Goal: Task Accomplishment & Management: Manage account settings

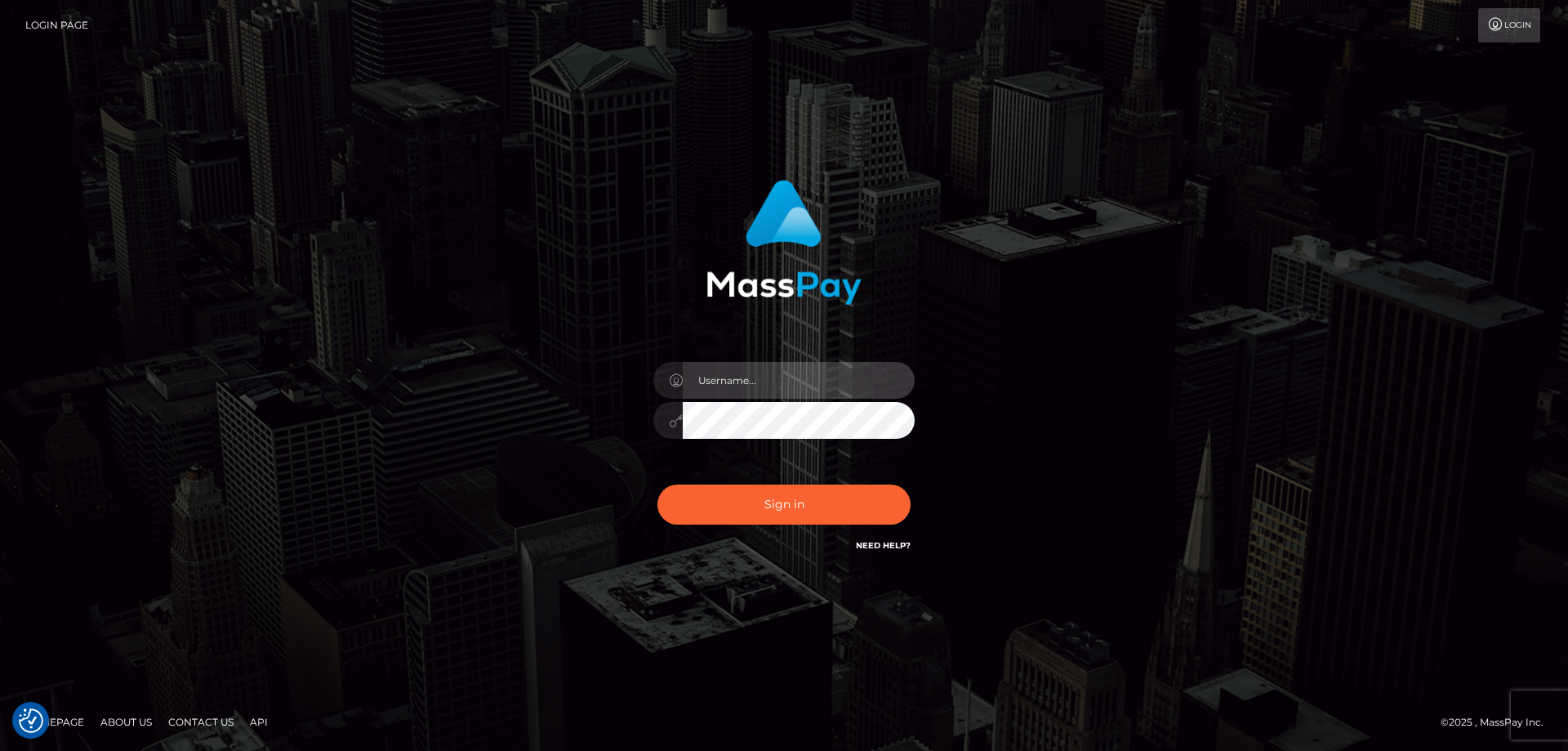
click at [737, 386] on input "text" at bounding box center [799, 380] width 232 height 37
click at [0, 750] on com-1password-button at bounding box center [0, 751] width 0 height 0
type input "emi.throne"
click at [770, 372] on input "text" at bounding box center [799, 380] width 232 height 37
type input "emi.throne"
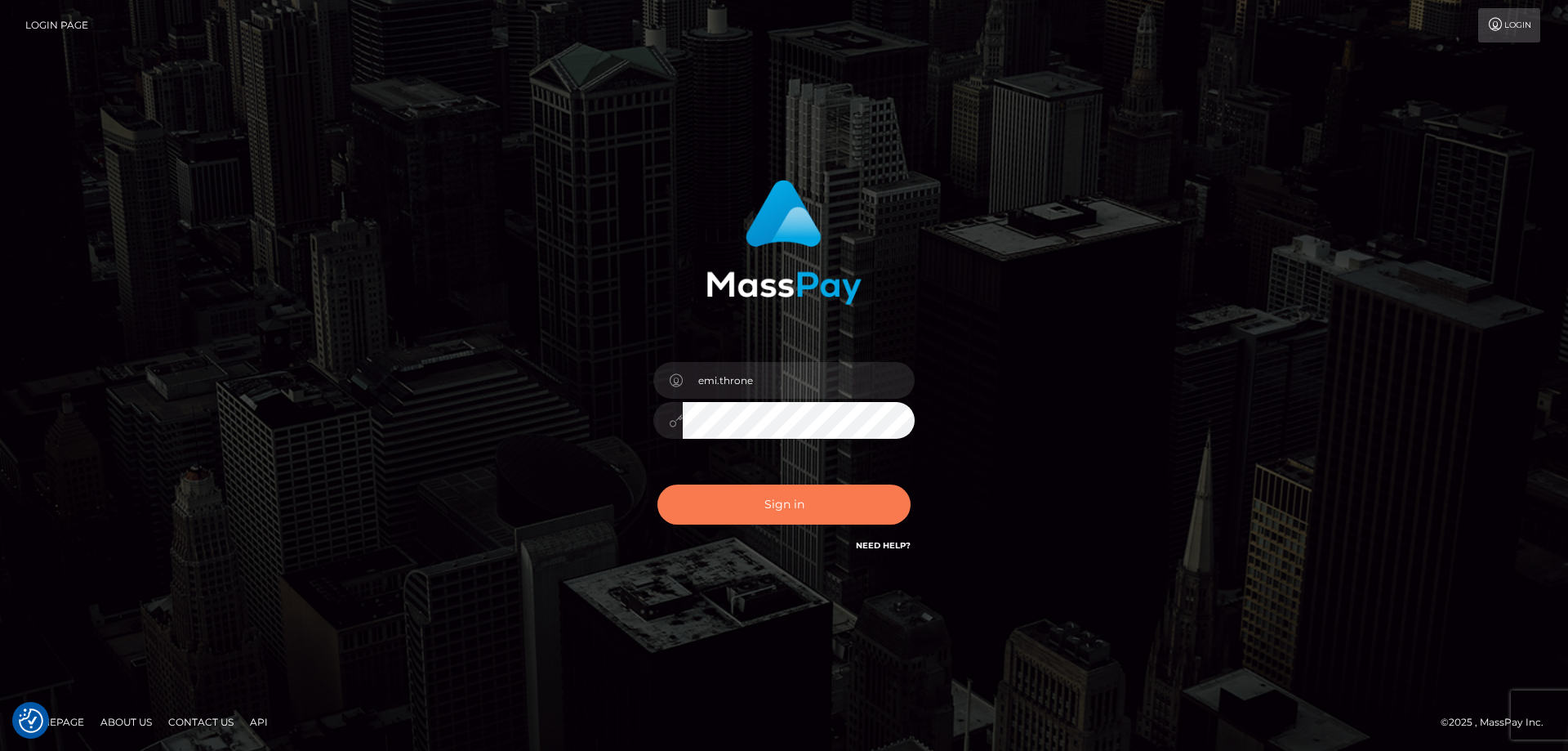
click at [818, 512] on button "Sign in" at bounding box center [784, 504] width 253 height 40
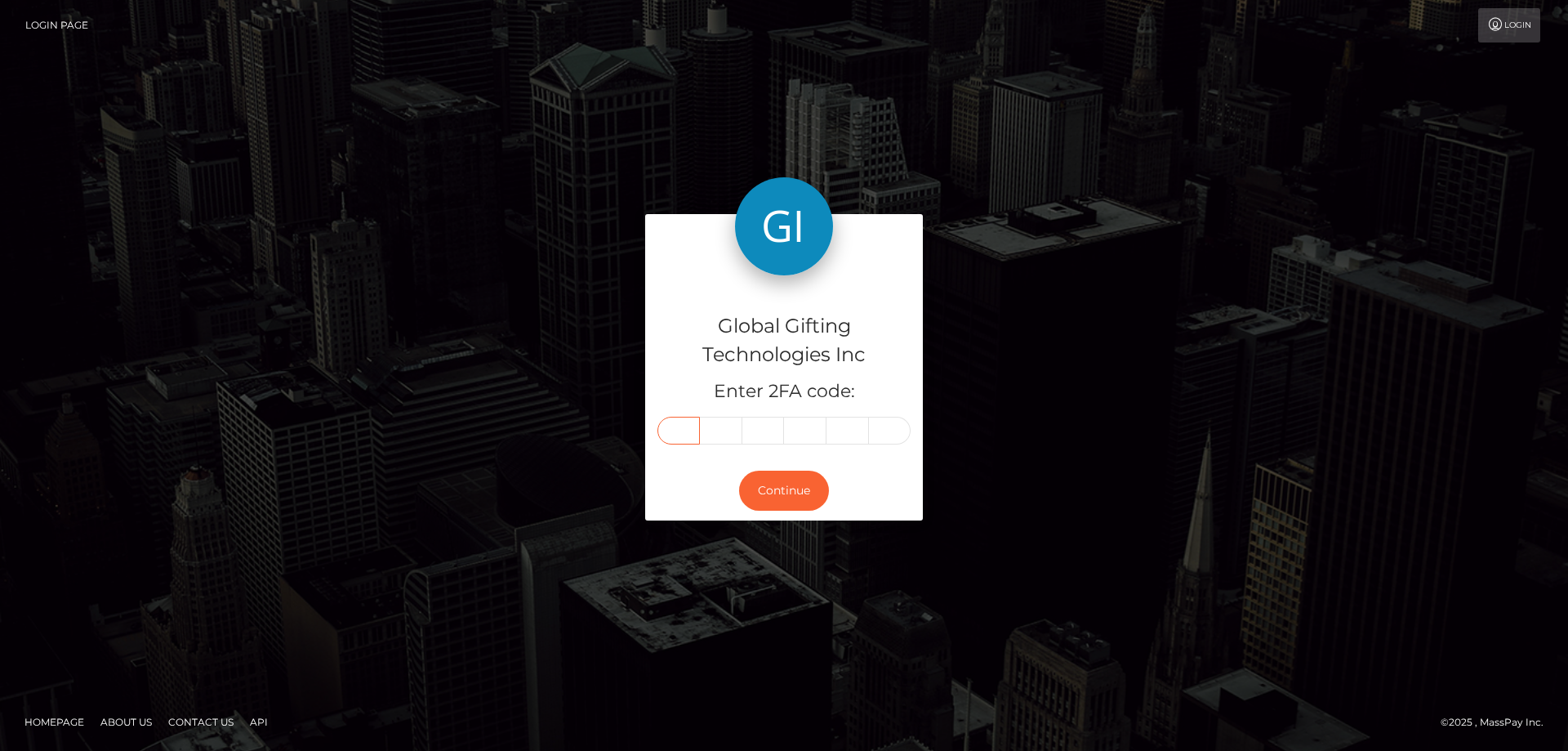
click at [689, 428] on input "text" at bounding box center [679, 431] width 43 height 27
type input "3"
type input "2"
type input "3"
type input "7"
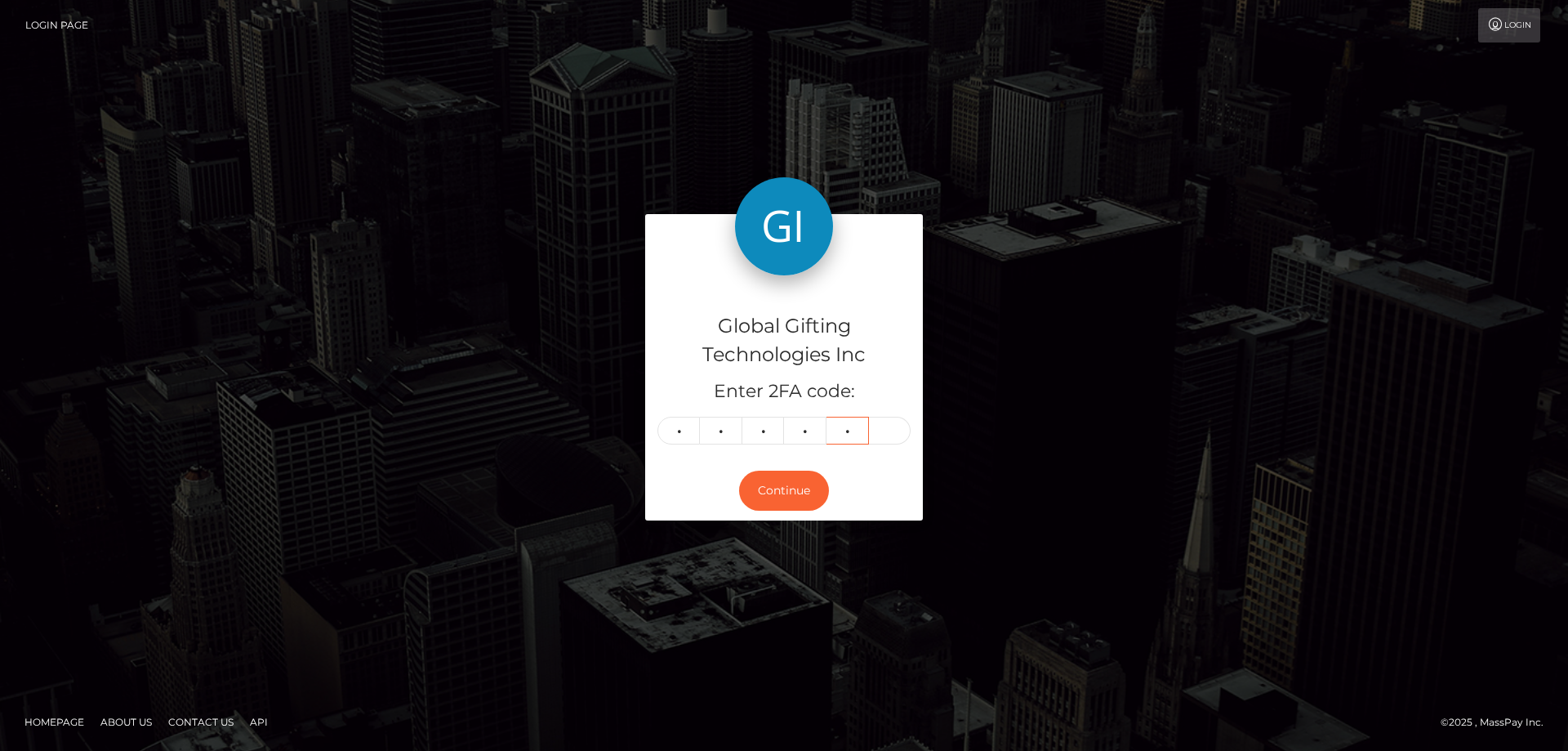
type input "3"
type input "4"
click at [811, 485] on button "Continue" at bounding box center [784, 491] width 90 height 40
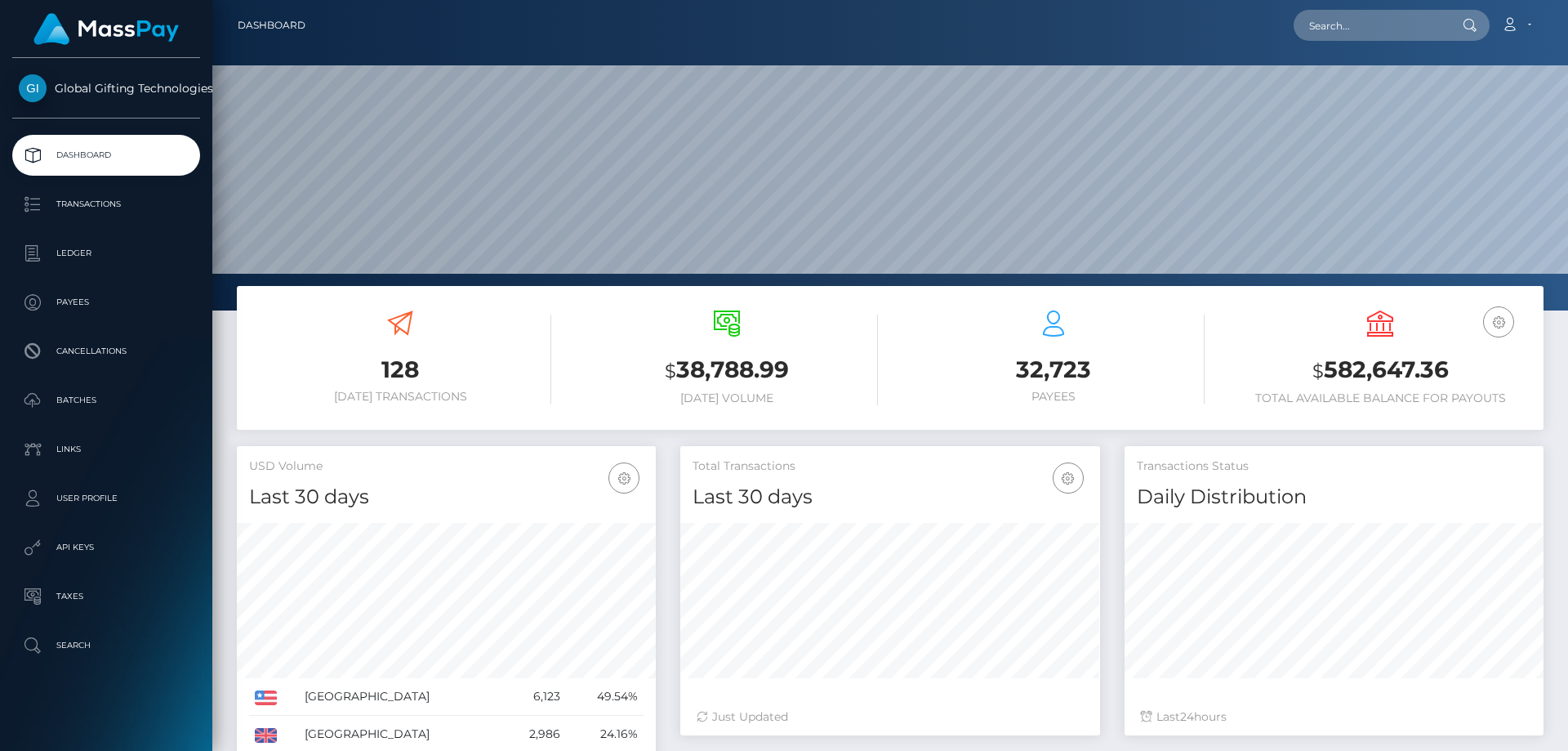
scroll to position [290, 419]
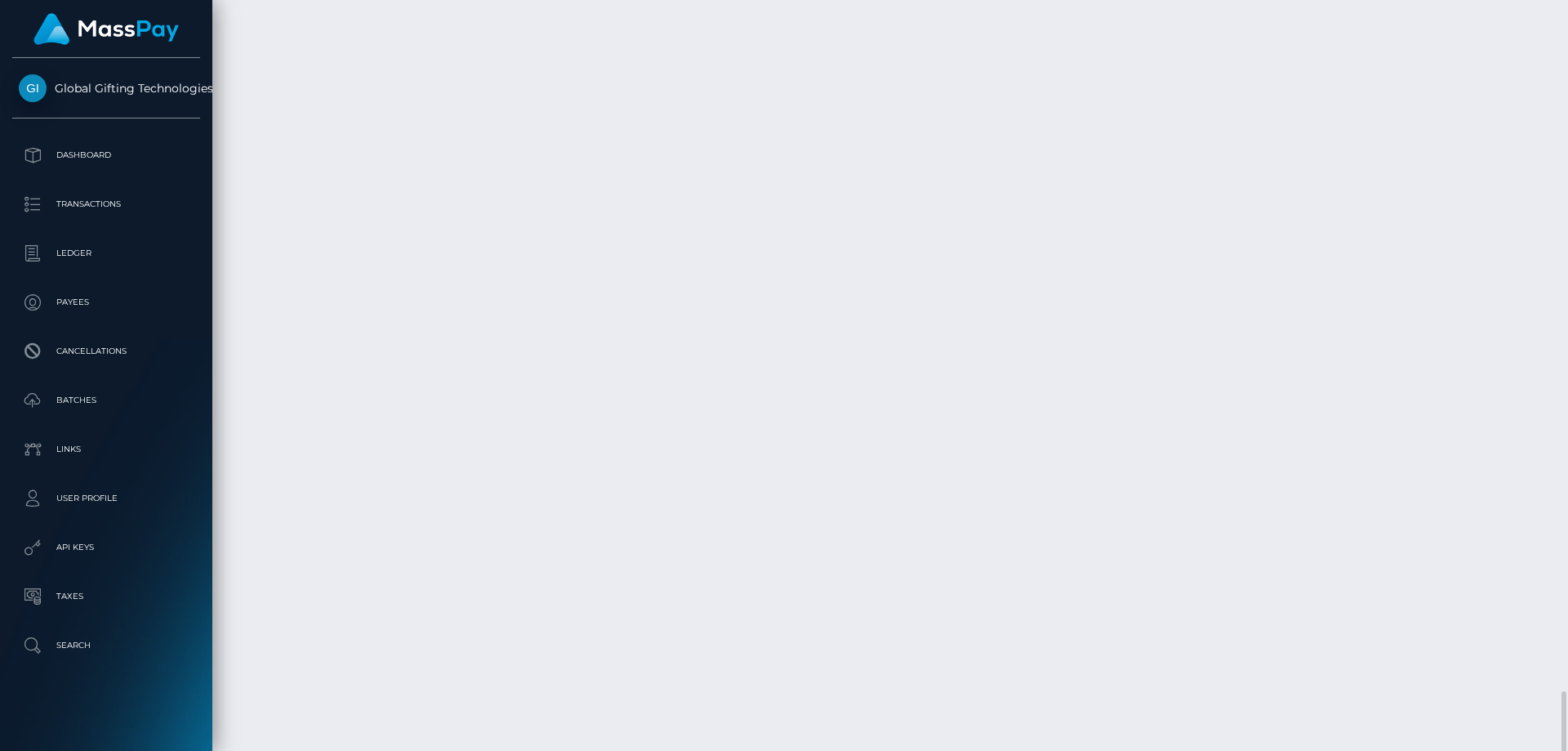
scroll to position [4461, 0]
